Goal: Find specific page/section: Find specific page/section

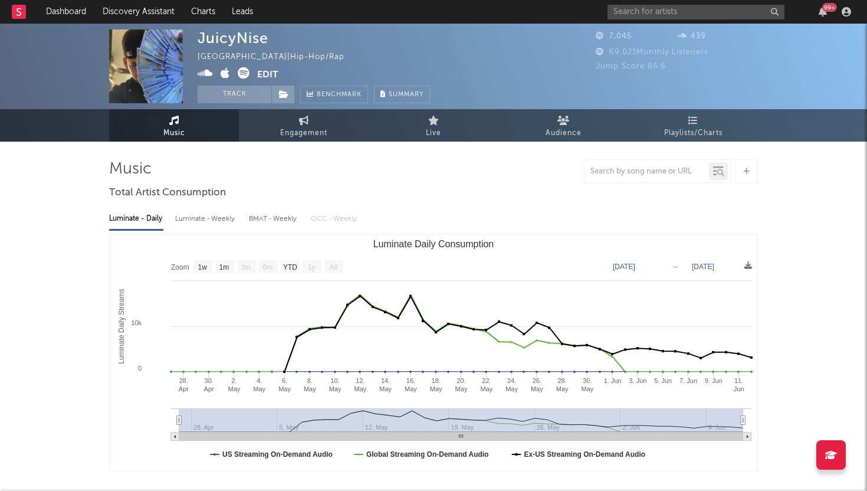
select select "1w"
click at [708, 12] on input "text" at bounding box center [696, 12] width 177 height 15
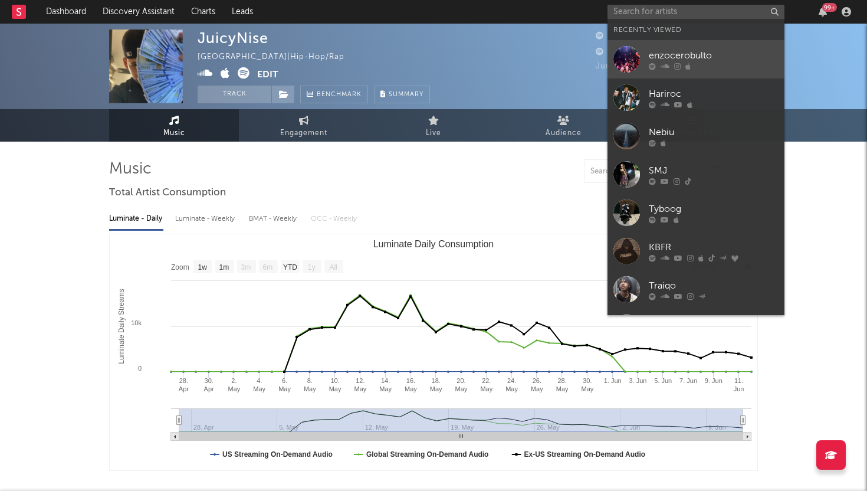
click at [682, 56] on div "enzocerobulto" at bounding box center [714, 55] width 130 height 14
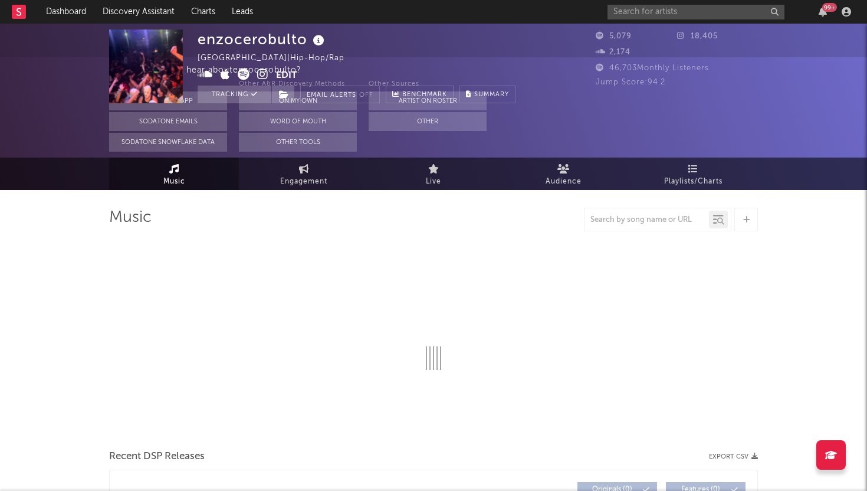
select select "1w"
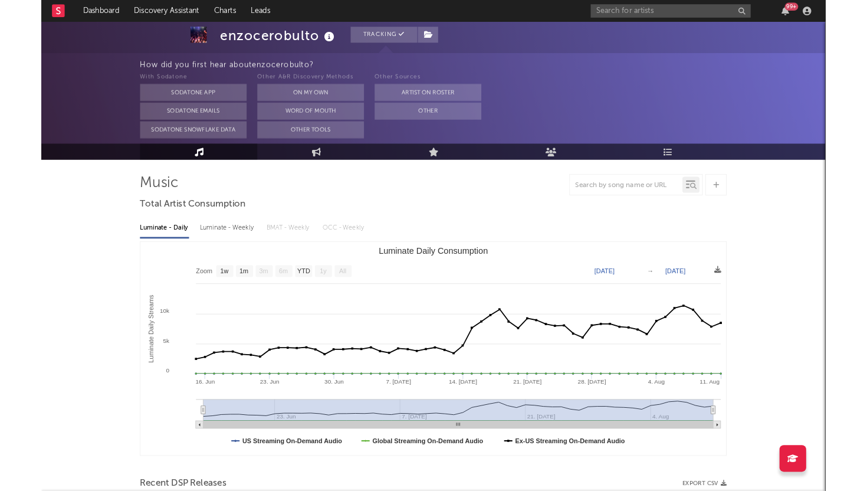
scroll to position [78, 0]
